Goal: Use online tool/utility: Utilize a website feature to perform a specific function

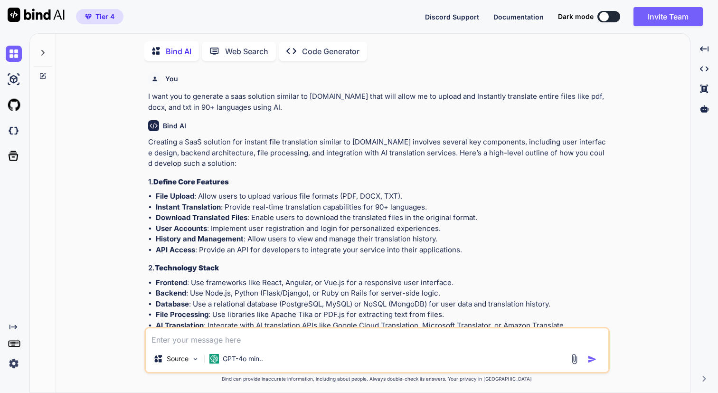
scroll to position [4, 0]
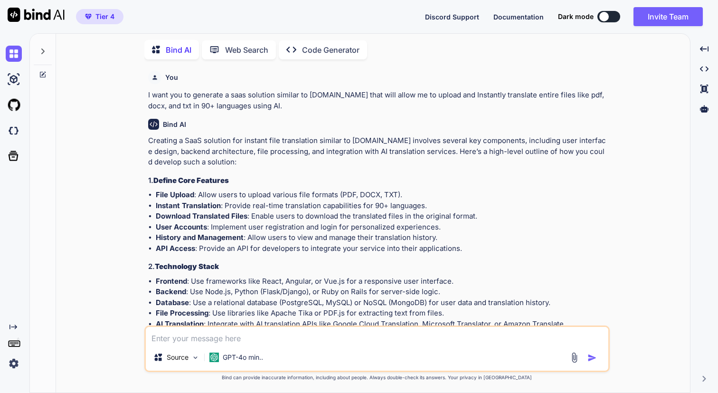
click at [41, 51] on icon at bounding box center [42, 51] width 3 height 6
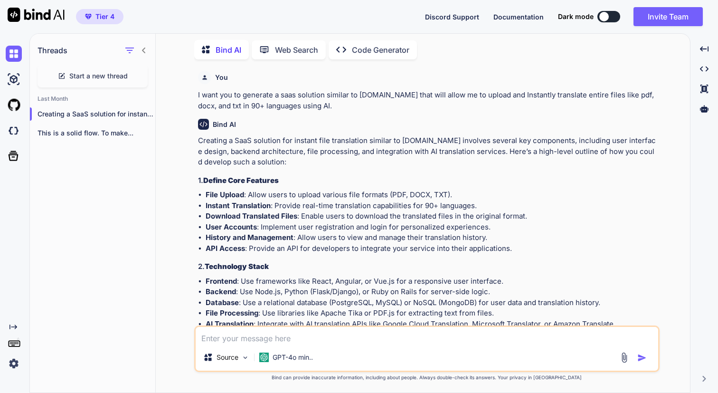
click at [103, 75] on span "Start a new thread" at bounding box center [98, 76] width 58 height 10
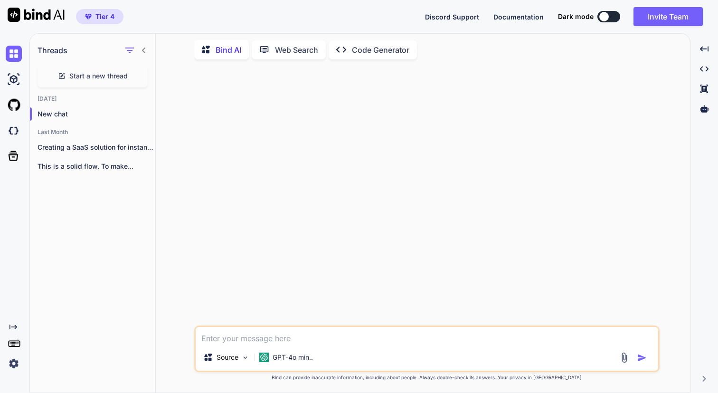
click at [353, 48] on p "Code Generator" at bounding box center [380, 49] width 57 height 11
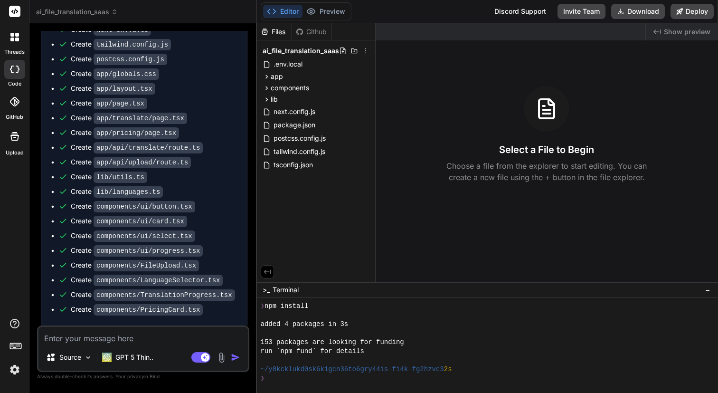
scroll to position [541, 0]
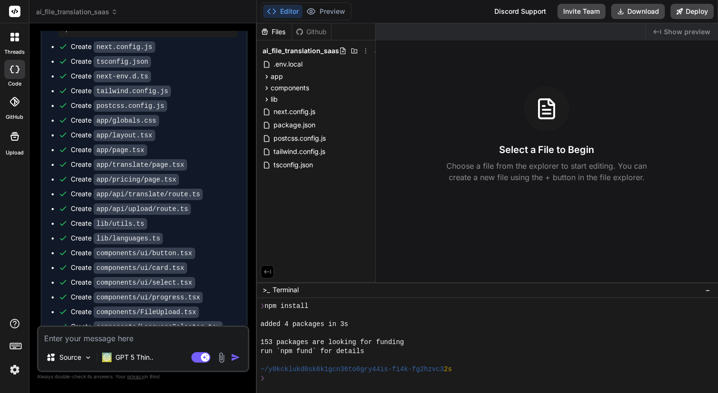
click at [19, 39] on icon at bounding box center [17, 40] width 4 height 4
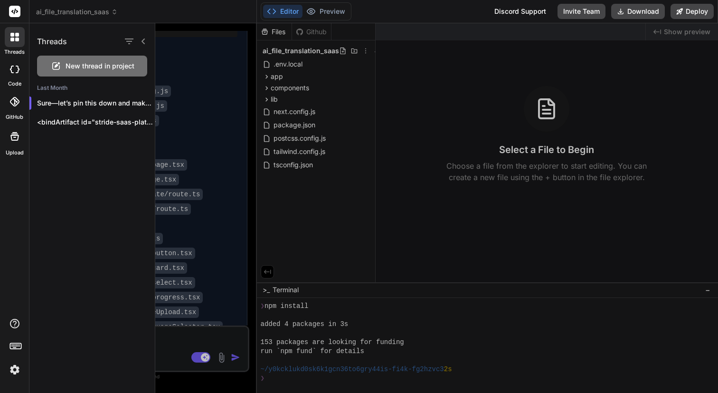
click at [18, 12] on rect at bounding box center [14, 11] width 11 height 11
click at [113, 11] on icon at bounding box center [114, 12] width 7 height 7
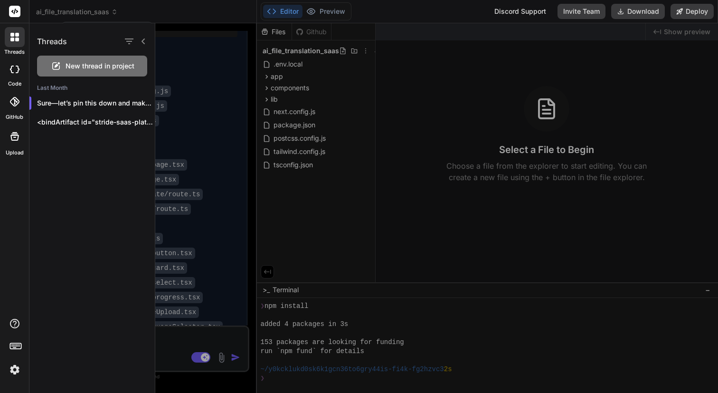
click at [113, 12] on div at bounding box center [359, 196] width 718 height 393
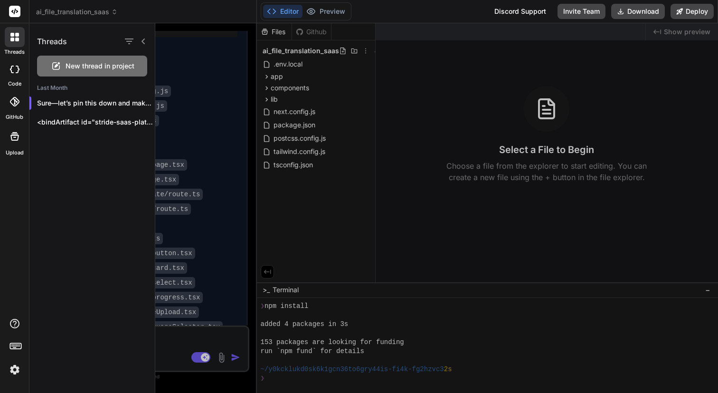
click at [15, 41] on icon at bounding box center [14, 37] width 9 height 9
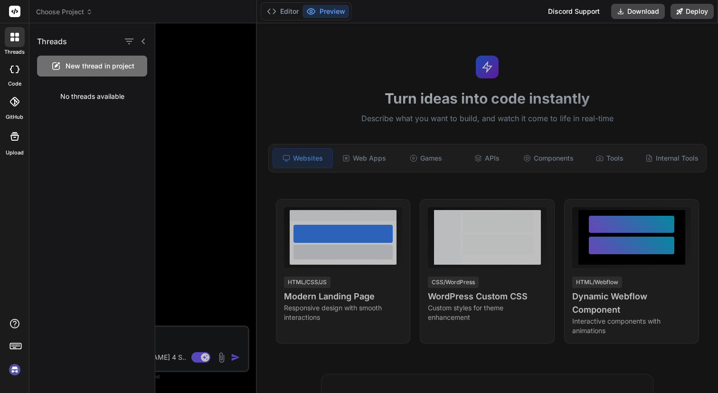
type textarea "x"
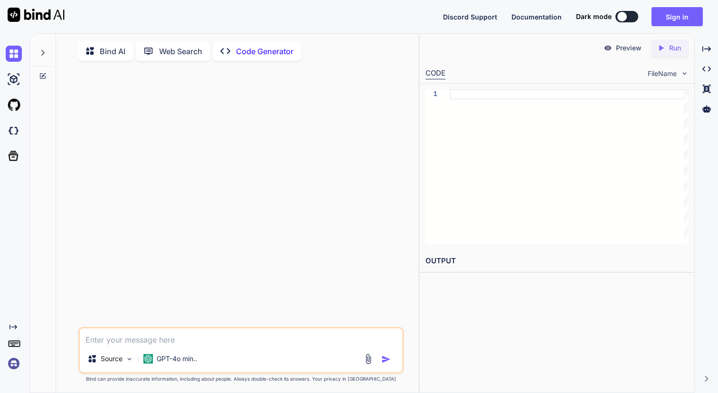
click at [633, 17] on button at bounding box center [627, 16] width 23 height 11
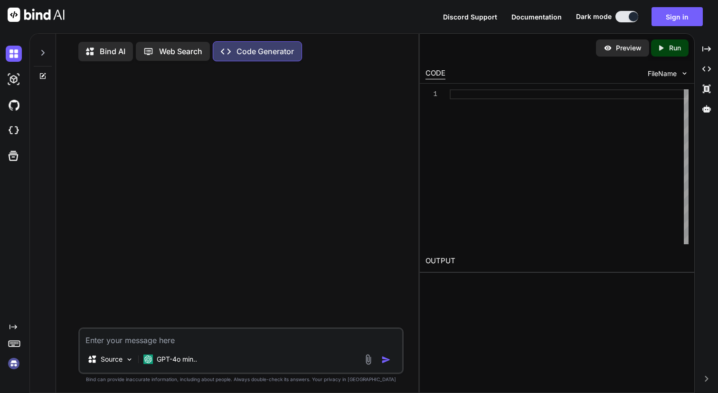
click at [167, 49] on p "Web Search" at bounding box center [180, 51] width 43 height 11
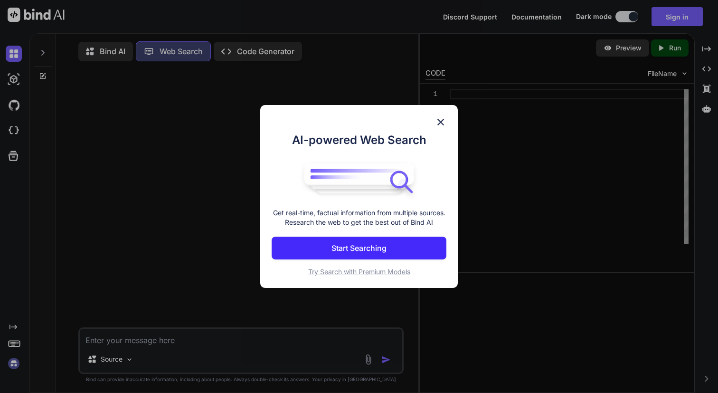
scroll to position [4, 0]
click at [109, 49] on div "AI-powered Web Search Get real-time, factual information from multiple sources.…" at bounding box center [359, 196] width 718 height 393
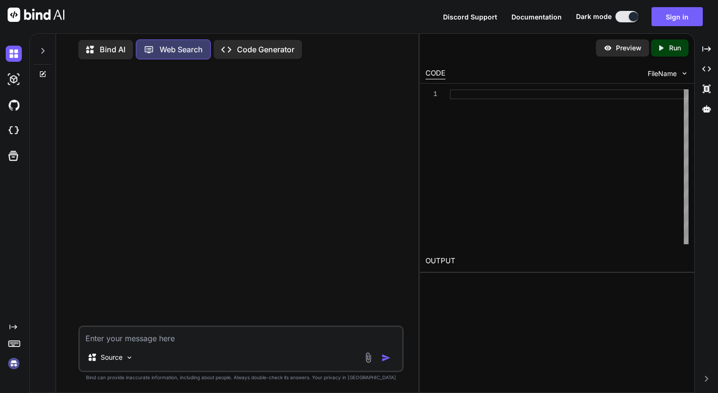
click at [109, 49] on p "Bind AI" at bounding box center [113, 49] width 26 height 11
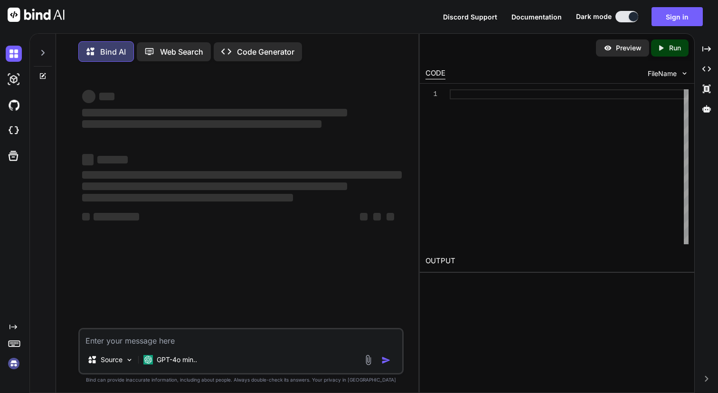
type textarea "x"
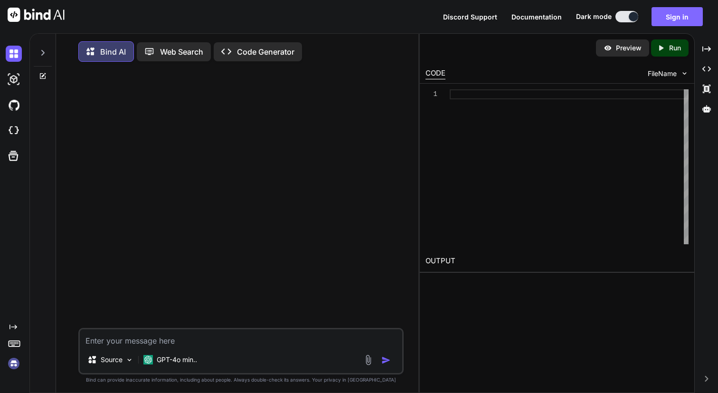
click at [679, 16] on button "Sign in" at bounding box center [677, 16] width 51 height 19
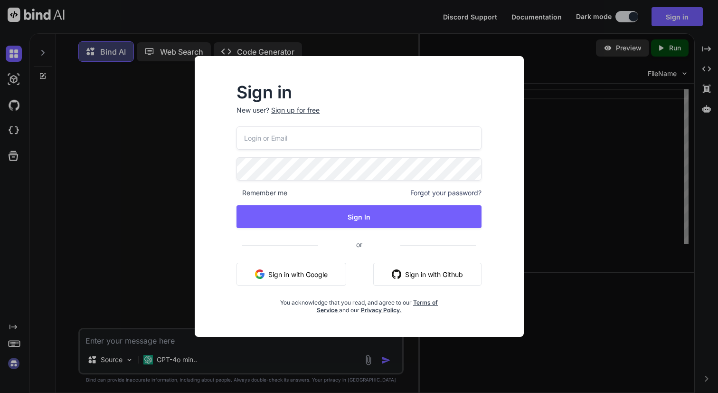
click at [415, 279] on button "Sign in with Github" at bounding box center [427, 274] width 108 height 23
click at [271, 135] on input "email" at bounding box center [359, 137] width 245 height 23
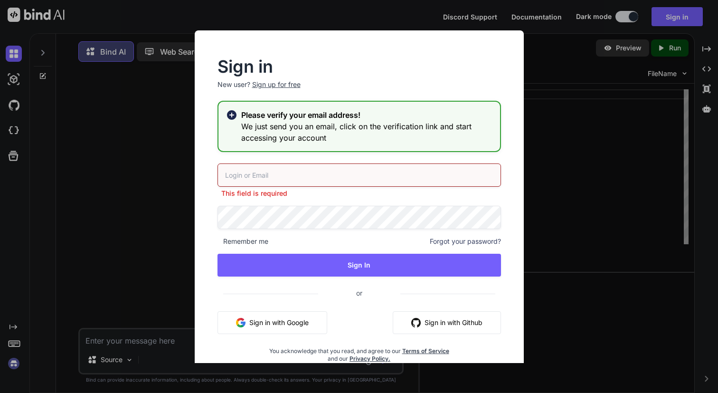
click at [261, 172] on input "email" at bounding box center [360, 174] width 284 height 23
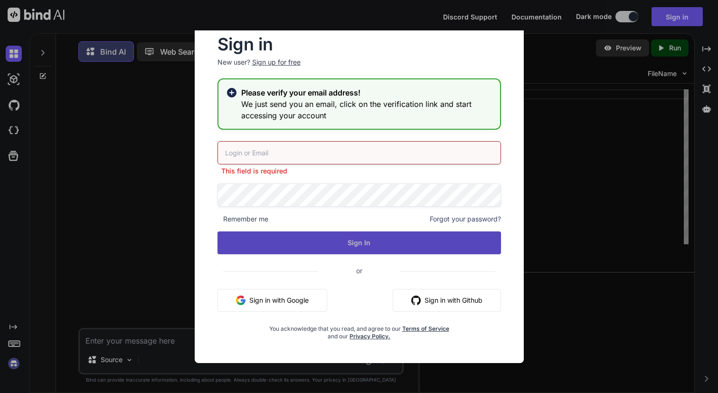
click at [363, 242] on button "Sign In" at bounding box center [360, 242] width 284 height 23
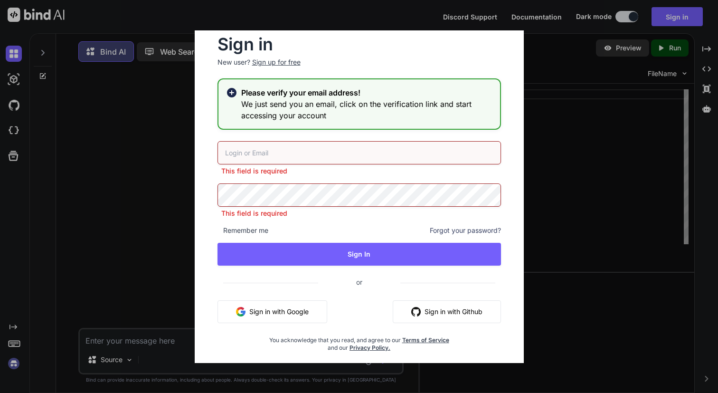
click at [265, 156] on input "email" at bounding box center [360, 152] width 284 height 23
click at [281, 150] on input "email" at bounding box center [360, 152] width 284 height 23
paste input "[PERSON_NAME][EMAIL_ADDRESS][DOMAIN_NAME]"
type input "[PERSON_NAME][EMAIL_ADDRESS][DOMAIN_NAME]"
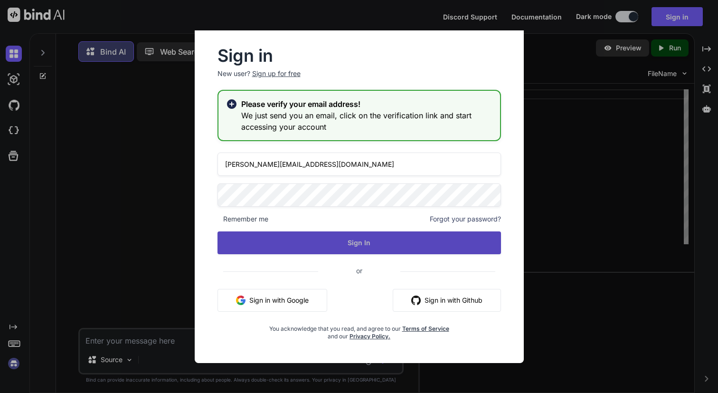
scroll to position [11, 0]
click at [325, 245] on button "Sign In" at bounding box center [360, 242] width 284 height 23
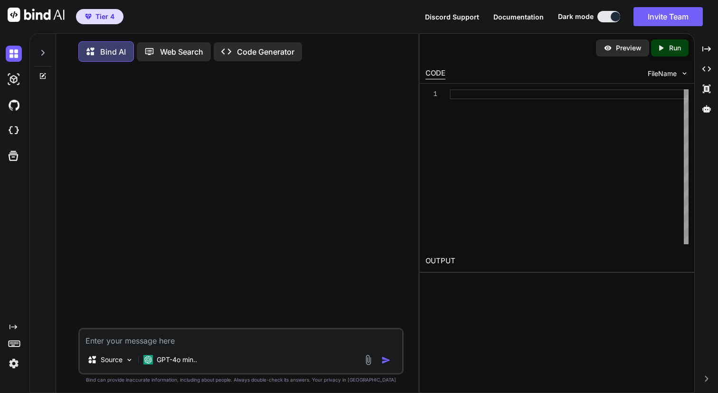
click at [42, 54] on icon at bounding box center [42, 53] width 3 height 6
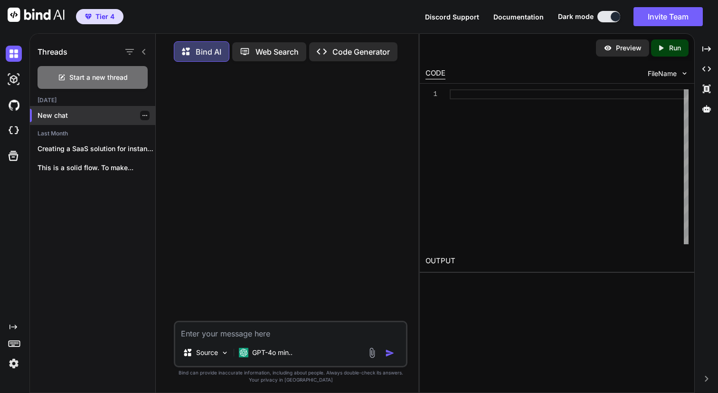
click at [59, 118] on p "New chat" at bounding box center [97, 116] width 118 height 10
click at [379, 49] on p "Code Generator" at bounding box center [361, 51] width 57 height 11
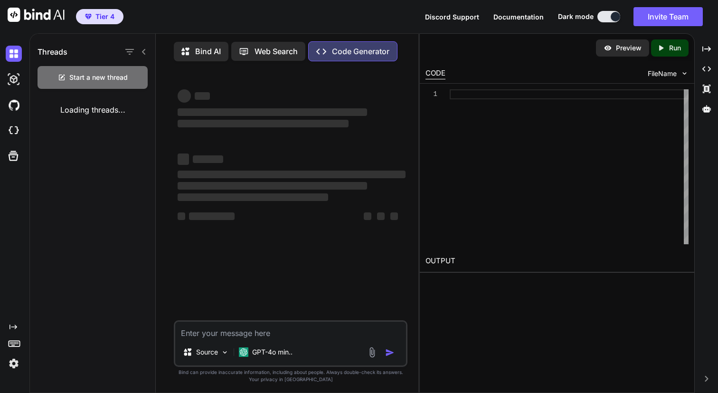
click at [338, 52] on p "Code Generator" at bounding box center [360, 51] width 57 height 11
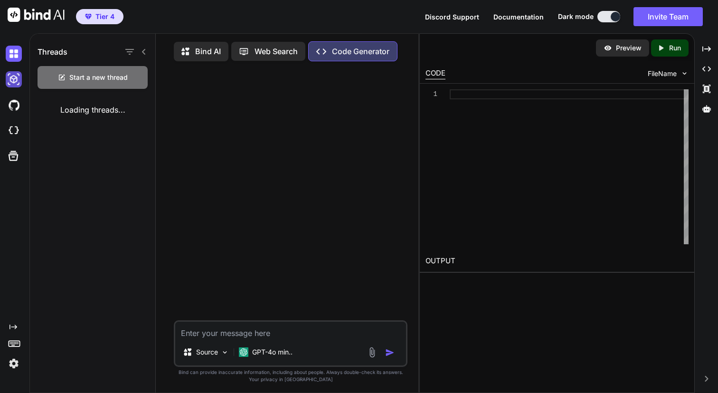
click at [15, 80] on img at bounding box center [14, 79] width 16 height 16
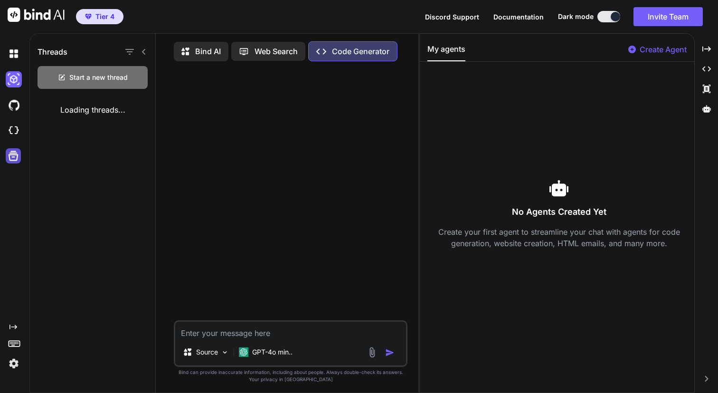
click at [12, 156] on icon at bounding box center [14, 156] width 10 height 10
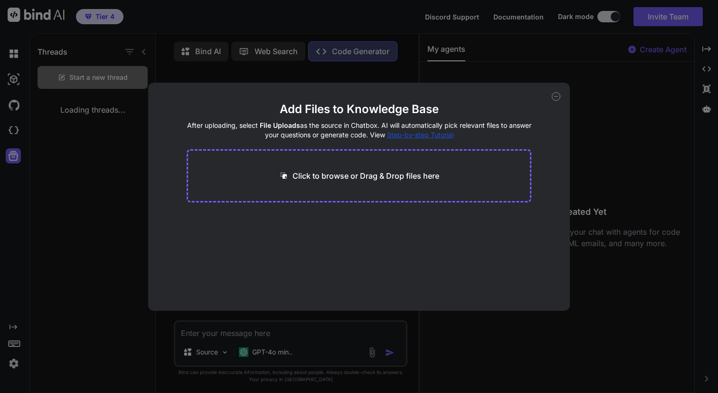
click at [17, 54] on div "Add Files to Knowledge Base After uploading, select File Uploads as the source …" at bounding box center [359, 196] width 718 height 393
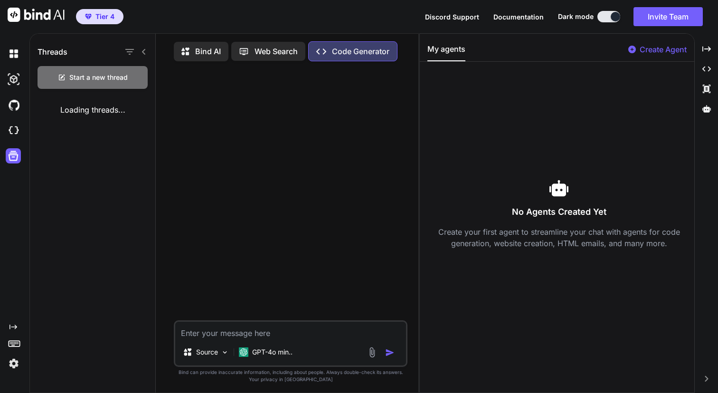
click at [186, 334] on textarea at bounding box center [290, 330] width 231 height 17
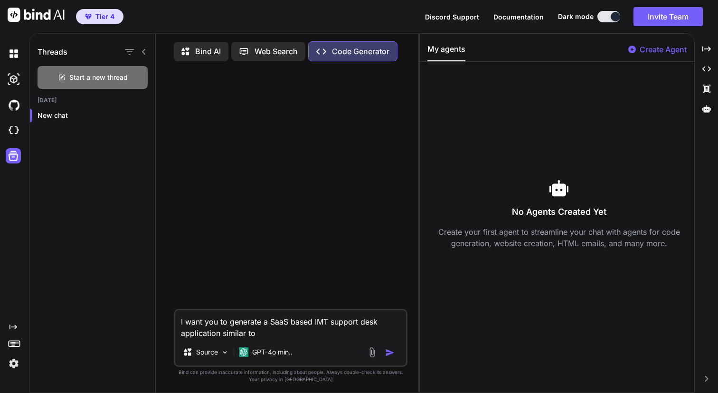
paste textarea "[URL][DOMAIN_NAME]"
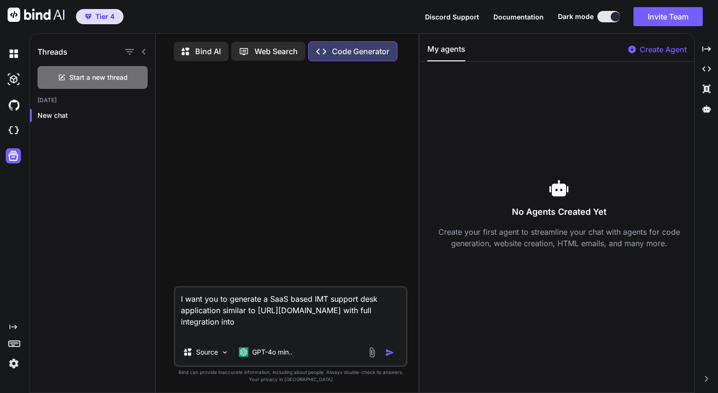
paste textarea "[URL][DOMAIN_NAME]"
type textarea "I want you to generate a SaaS based IMT support desk application similar to [UR…"
click at [389, 354] on img "button" at bounding box center [390, 353] width 10 height 10
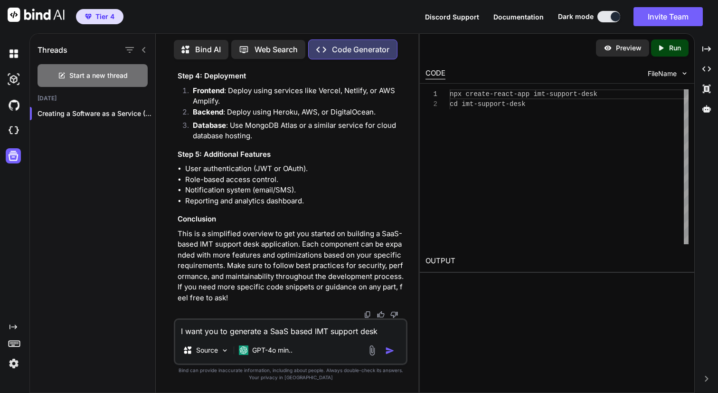
scroll to position [1672, 0]
click at [187, 333] on textarea "I want you to generate a SaaS based IMT support desk application similar to [UR…" at bounding box center [290, 328] width 231 height 17
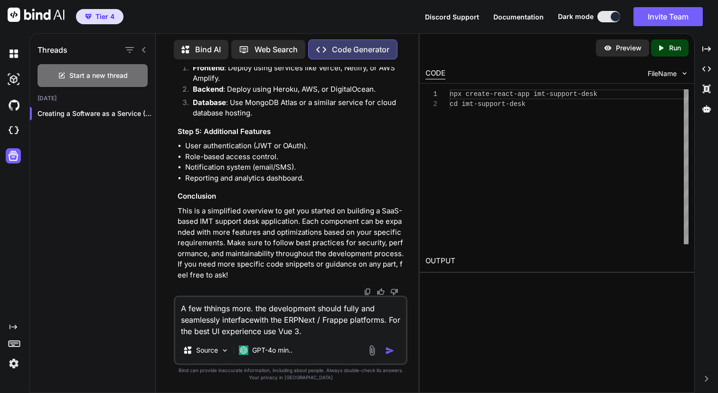
type textarea "A few thhings more. the development should fully and seamlessly interfacewith t…"
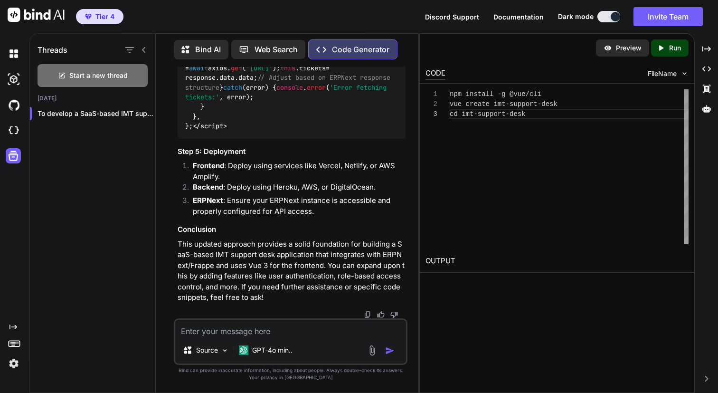
scroll to position [3649, 0]
click at [217, 330] on textarea at bounding box center [290, 328] width 231 height 17
type textarea "I"
type textarea "F"
click at [105, 72] on span "Start a new thread" at bounding box center [98, 76] width 58 height 10
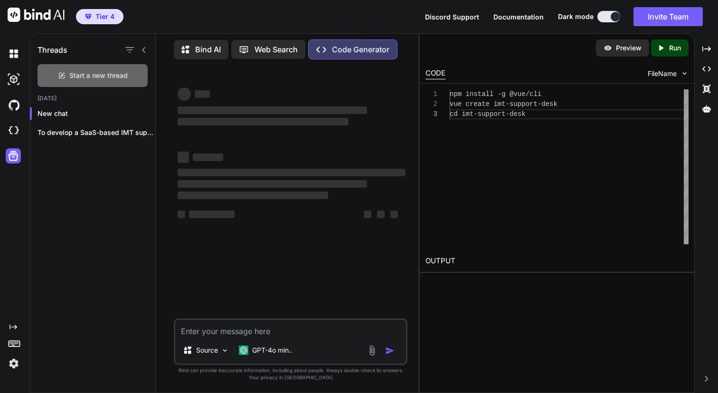
scroll to position [0, 0]
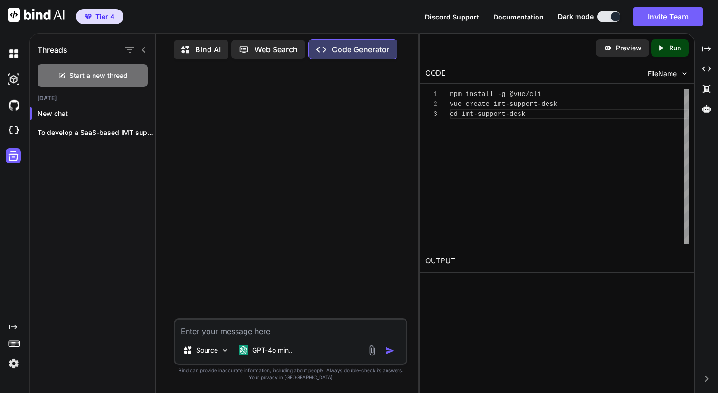
click at [203, 331] on textarea at bounding box center [290, 328] width 231 height 17
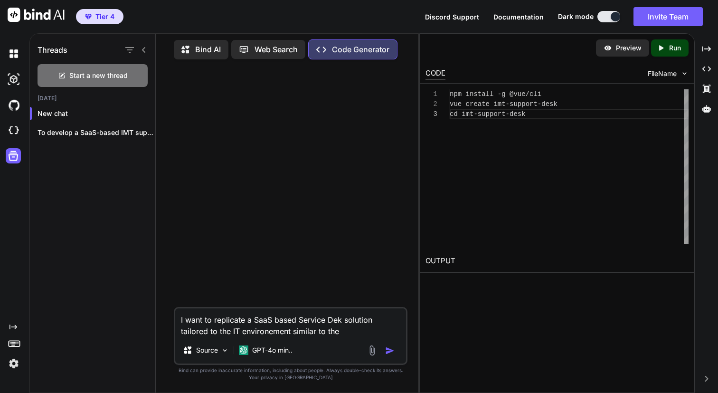
paste textarea "[URL][DOMAIN_NAME]."
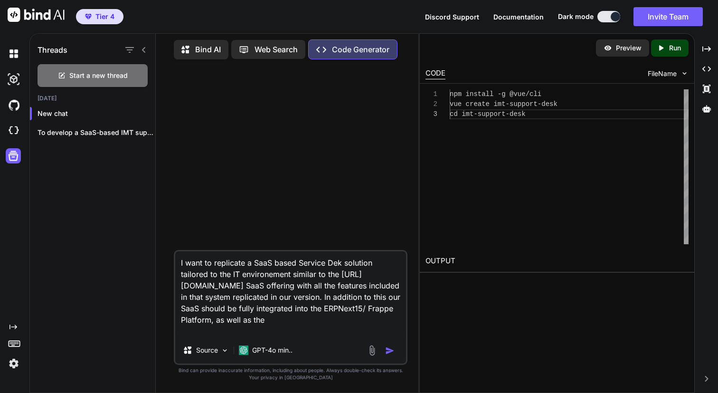
paste textarea "[URL][DOMAIN_NAME]"
click at [298, 333] on textarea "I want to replicate a SaaS based Service Dek solution tailored to the IT enviro…" at bounding box center [290, 294] width 231 height 86
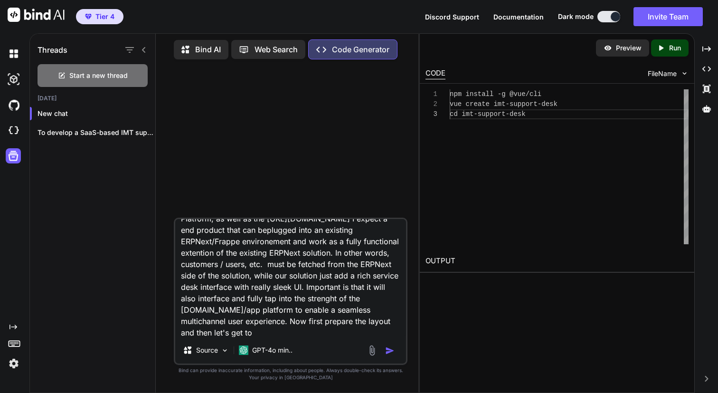
scroll to position [80, 0]
type textarea "I want to replicate a SaaS based Service Dek solution tailored to the IT enviro…"
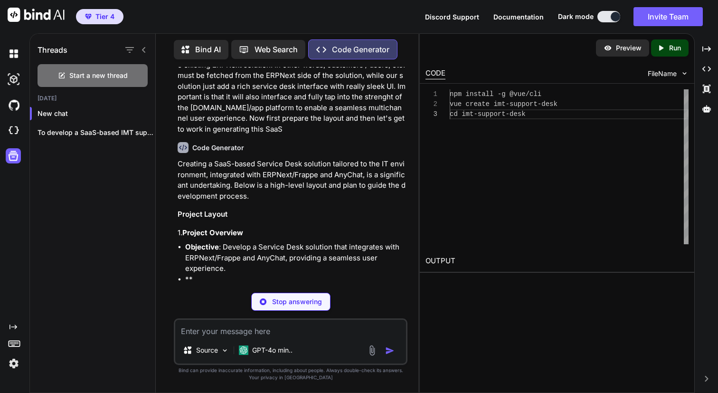
scroll to position [109, 0]
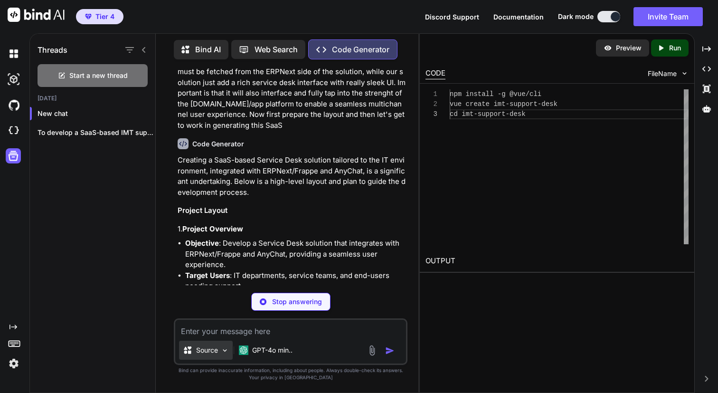
click at [225, 351] on img at bounding box center [225, 350] width 8 height 8
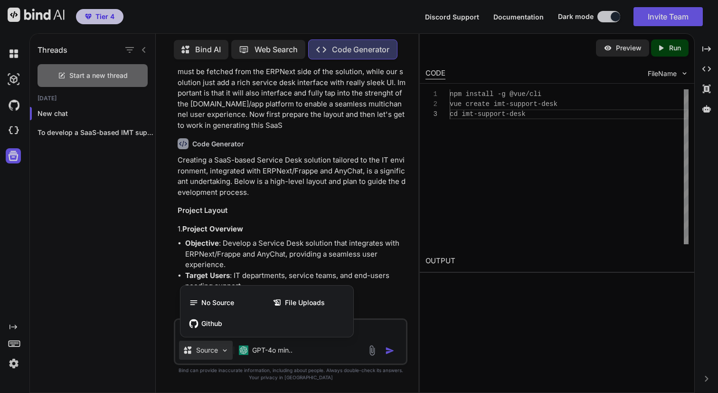
click at [225, 352] on div at bounding box center [359, 196] width 718 height 393
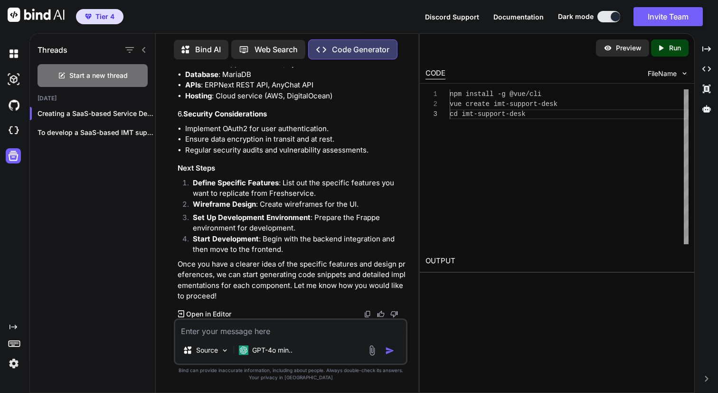
scroll to position [975, 0]
click at [238, 332] on textarea at bounding box center [290, 328] width 231 height 17
type textarea "I am looking for the main features found"
